Goal: Navigation & Orientation: Find specific page/section

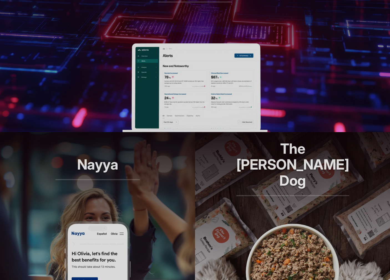
scroll to position [230, 0]
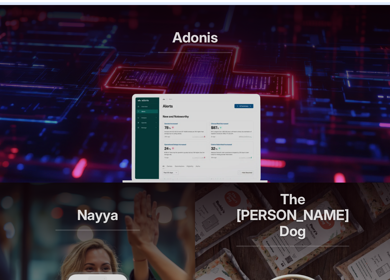
click at [224, 108] on img at bounding box center [194, 138] width 145 height 89
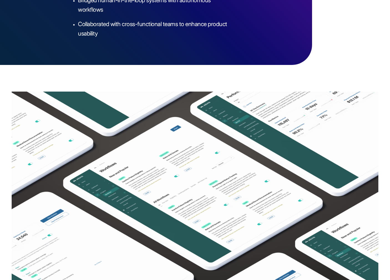
scroll to position [1044, 0]
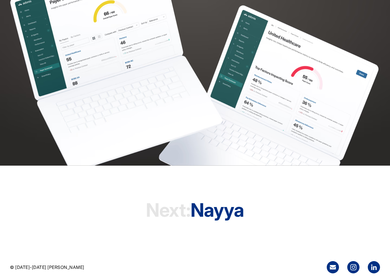
scroll to position [1519, 0]
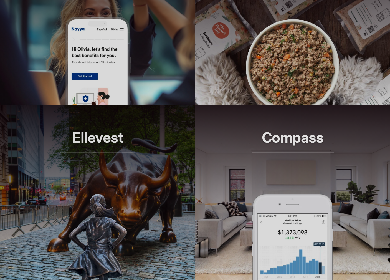
scroll to position [485, 0]
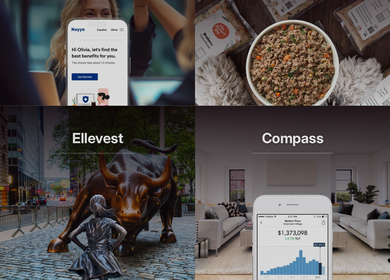
click at [125, 47] on img at bounding box center [97, 61] width 67 height 89
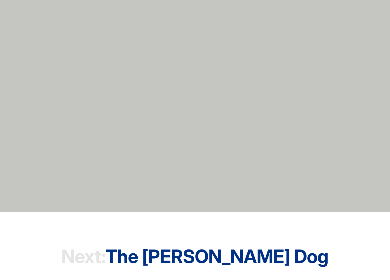
scroll to position [1575, 0]
